Goal: Task Accomplishment & Management: Complete application form

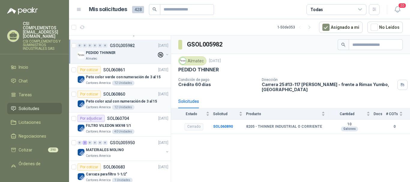
scroll to position [60, 0]
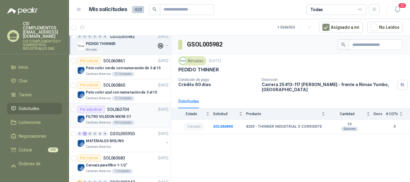
click at [136, 112] on div "Por adjudicar SOL060704 [DATE]" at bounding box center [122, 109] width 91 height 7
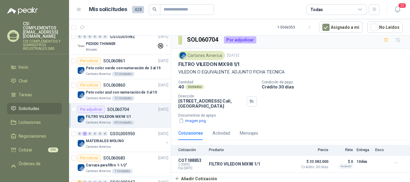
scroll to position [5, 0]
click at [393, 164] on icon "button" at bounding box center [395, 162] width 5 height 5
click at [369, 136] on button "Editar" at bounding box center [383, 138] width 48 height 10
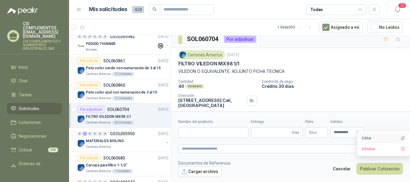
type input "**********"
type input "**"
type input "**********"
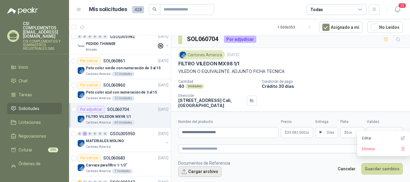
click at [200, 168] on button "Cargar archivo" at bounding box center [199, 171] width 43 height 11
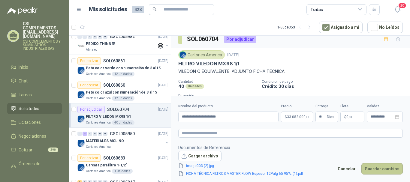
click at [369, 165] on button "Guardar cambios" at bounding box center [381, 168] width 41 height 11
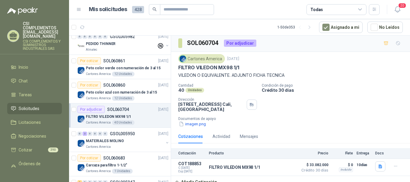
scroll to position [0, 0]
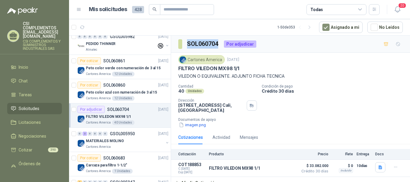
drag, startPoint x: 188, startPoint y: 41, endPoint x: 220, endPoint y: 44, distance: 32.9
click at [220, 44] on div "SOL060704 Por adjudicar" at bounding box center [217, 44] width 78 height 10
copy h3 "SOL060704"
drag, startPoint x: 179, startPoint y: 67, endPoint x: 243, endPoint y: 67, distance: 64.5
click at [243, 67] on div "FILTRO VILEDON MX98 1/1" at bounding box center [290, 68] width 224 height 6
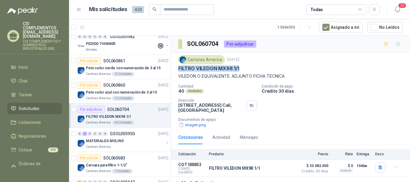
copy p "FILTRO VILEDON MX98 1/1"
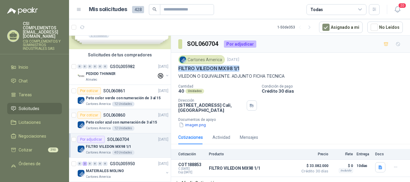
scroll to position [60, 0]
